Goal: Transaction & Acquisition: Subscribe to service/newsletter

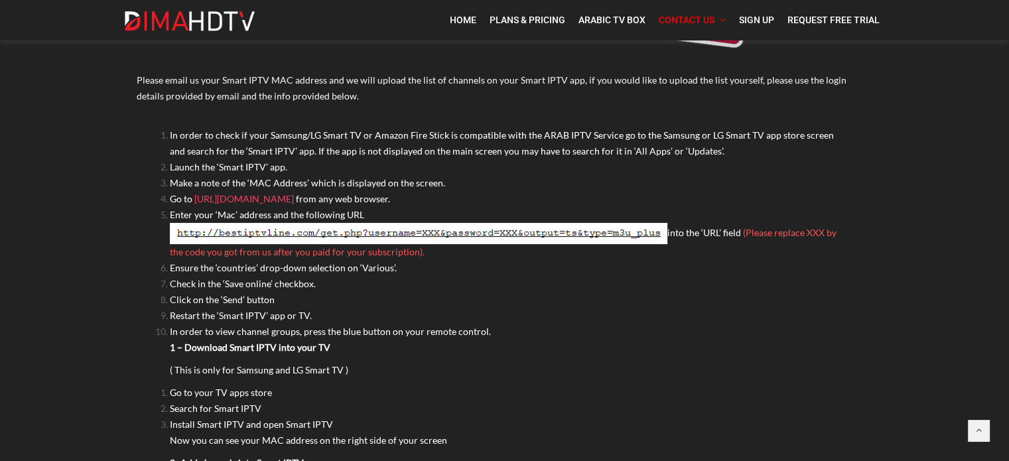
click at [299, 228] on img at bounding box center [419, 233] width 498 height 21
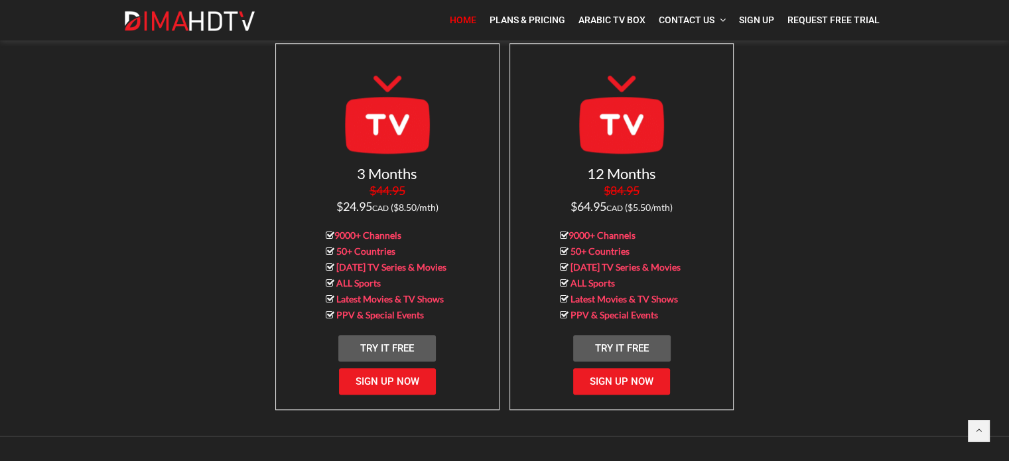
scroll to position [1327, 0]
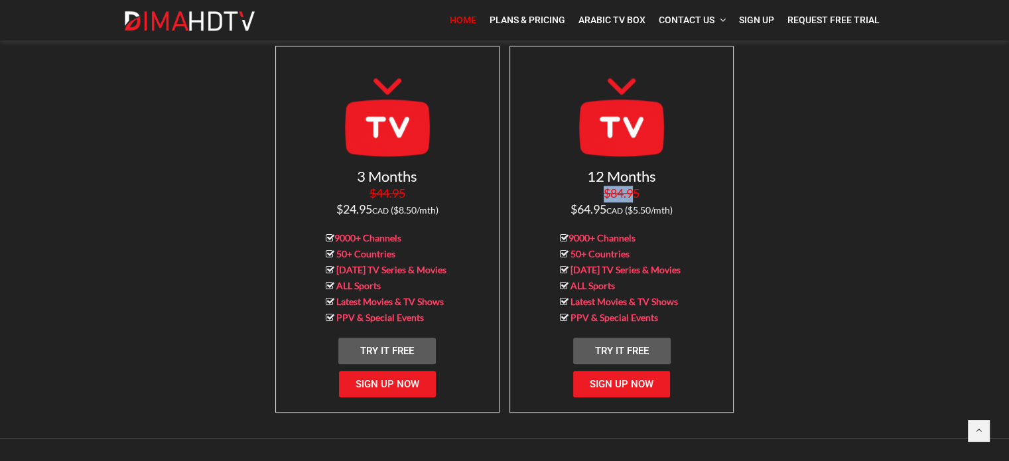
drag, startPoint x: 569, startPoint y: 187, endPoint x: 579, endPoint y: 144, distance: 44.3
click at [632, 186] on p "12 Months $84.95 $64.95 CAD ($5.50/mth)" at bounding box center [621, 193] width 203 height 49
